Goal: Information Seeking & Learning: Find specific fact

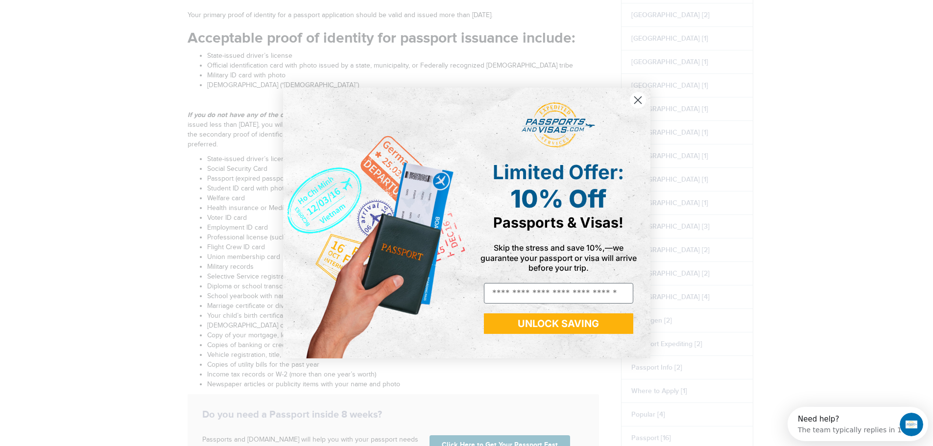
click at [641, 97] on icon "Close dialog" at bounding box center [637, 100] width 7 height 7
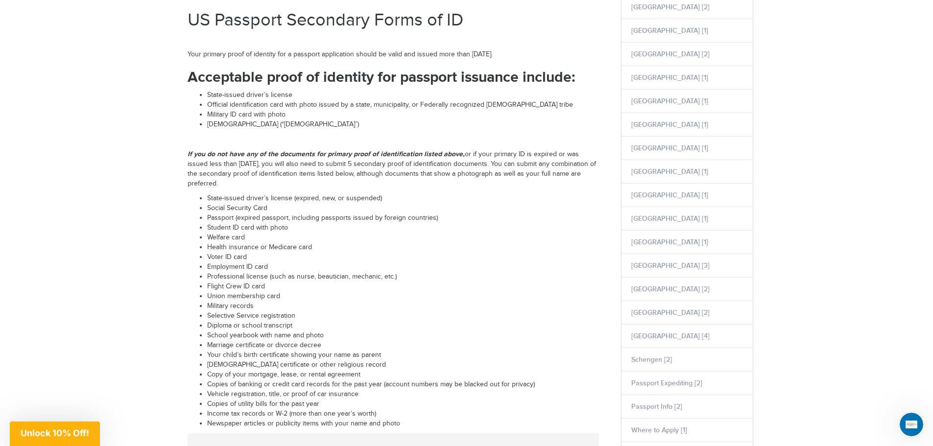
scroll to position [245, 0]
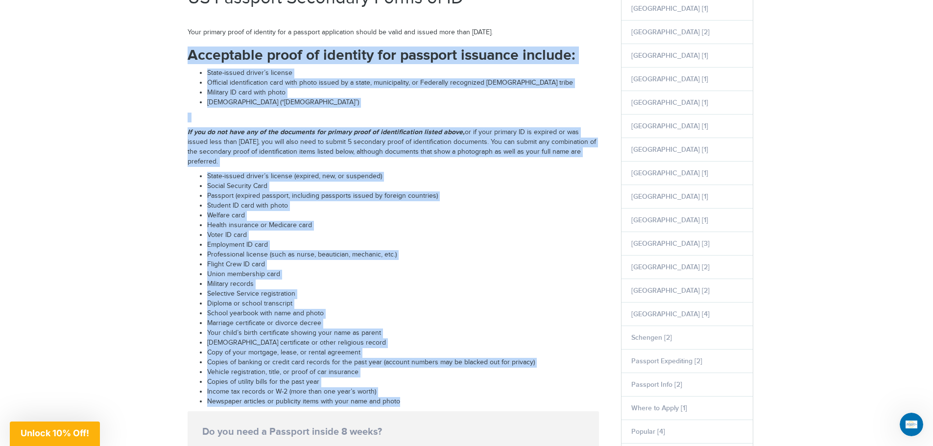
drag, startPoint x: 189, startPoint y: 54, endPoint x: 412, endPoint y: 406, distance: 416.0
click at [412, 406] on div "US Passport Secondary Forms of ID Your primary proof of identity for a passport…" at bounding box center [393, 238] width 411 height 498
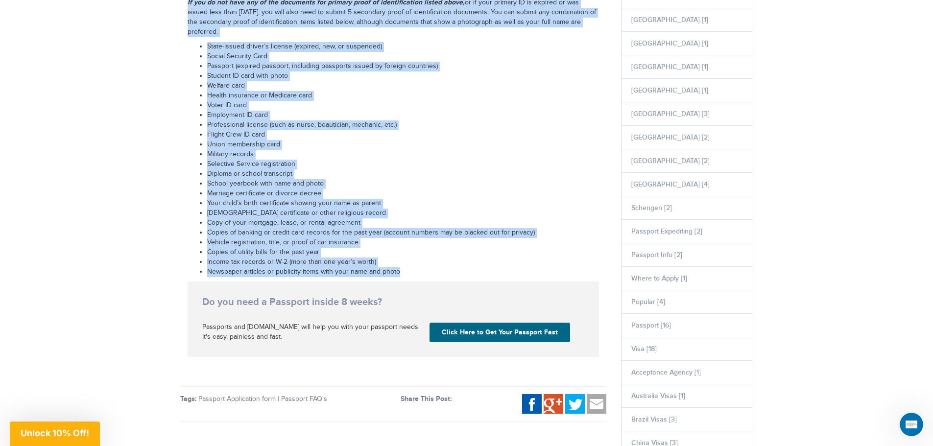
scroll to position [392, 0]
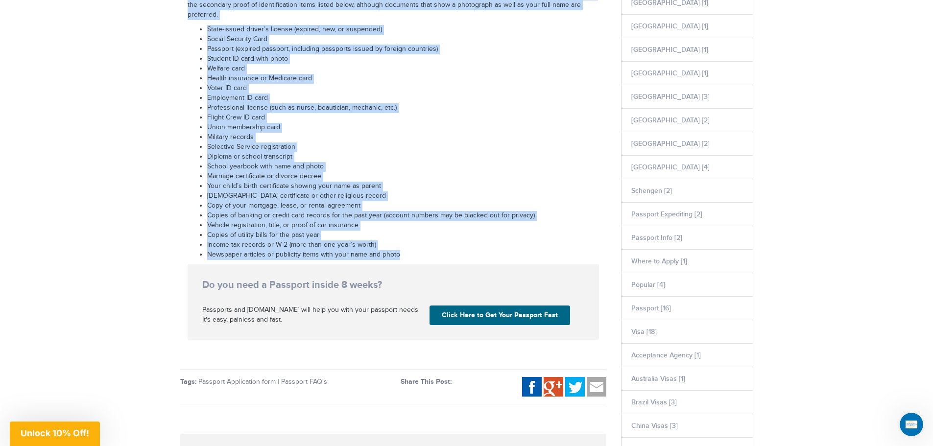
copy div "Loremipsum dolor si ametcons adi elitsedd eiusmodt incidid: Utlab-etdolo magnaa…"
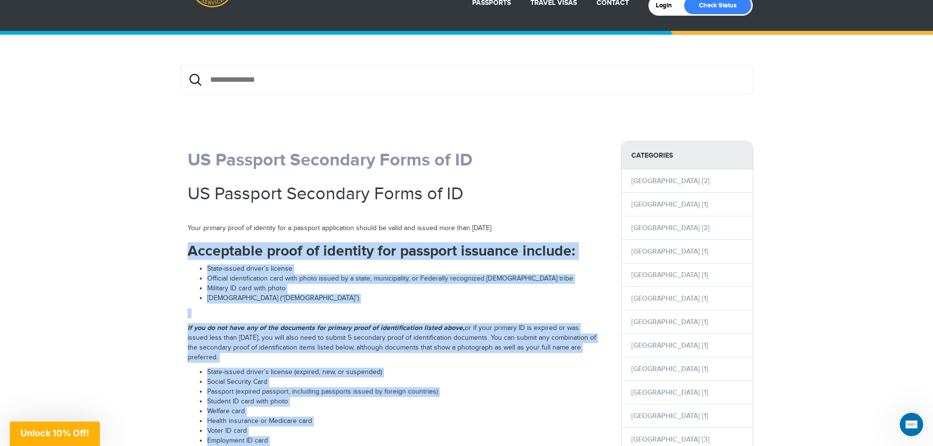
scroll to position [0, 0]
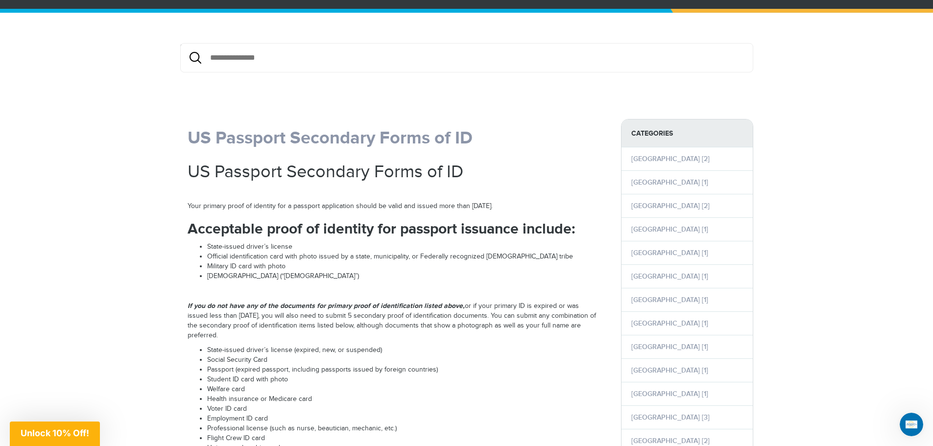
scroll to position [49, 0]
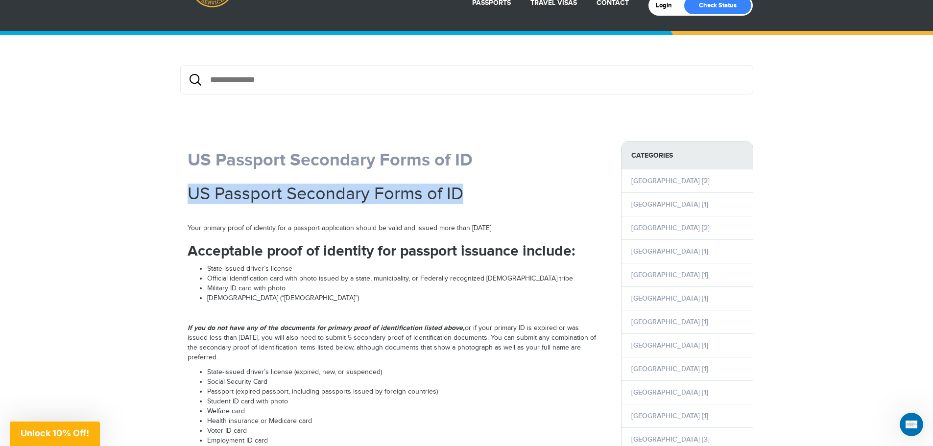
drag, startPoint x: 191, startPoint y: 191, endPoint x: 476, endPoint y: 199, distance: 285.2
click at [476, 199] on h1 "US Passport Secondary Forms of ID" at bounding box center [393, 195] width 411 height 20
drag, startPoint x: 414, startPoint y: 189, endPoint x: 425, endPoint y: 198, distance: 13.9
copy h1 "US Passport Secondary Forms of ID"
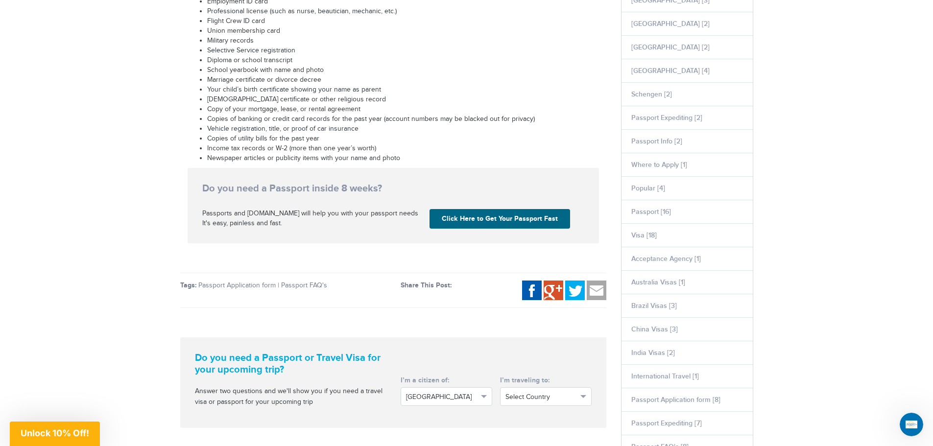
scroll to position [490, 0]
